Goal: Find specific page/section: Find specific page/section

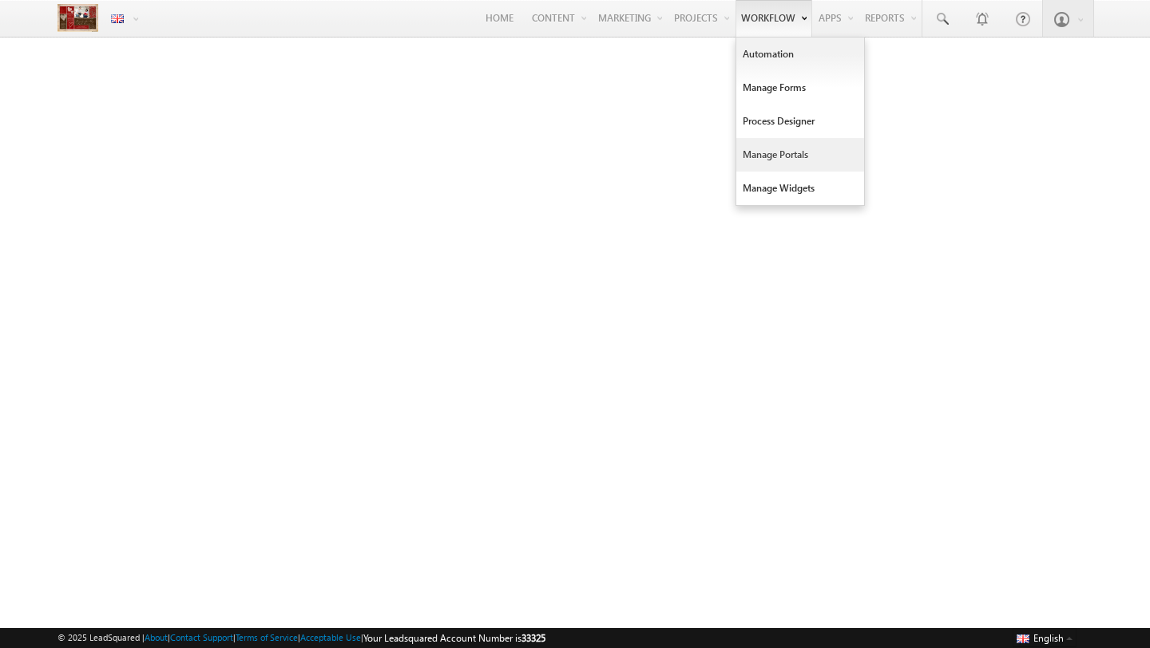
click at [763, 155] on link "Manage Portals" at bounding box center [800, 155] width 128 height 34
